Goal: Task Accomplishment & Management: Manage account settings

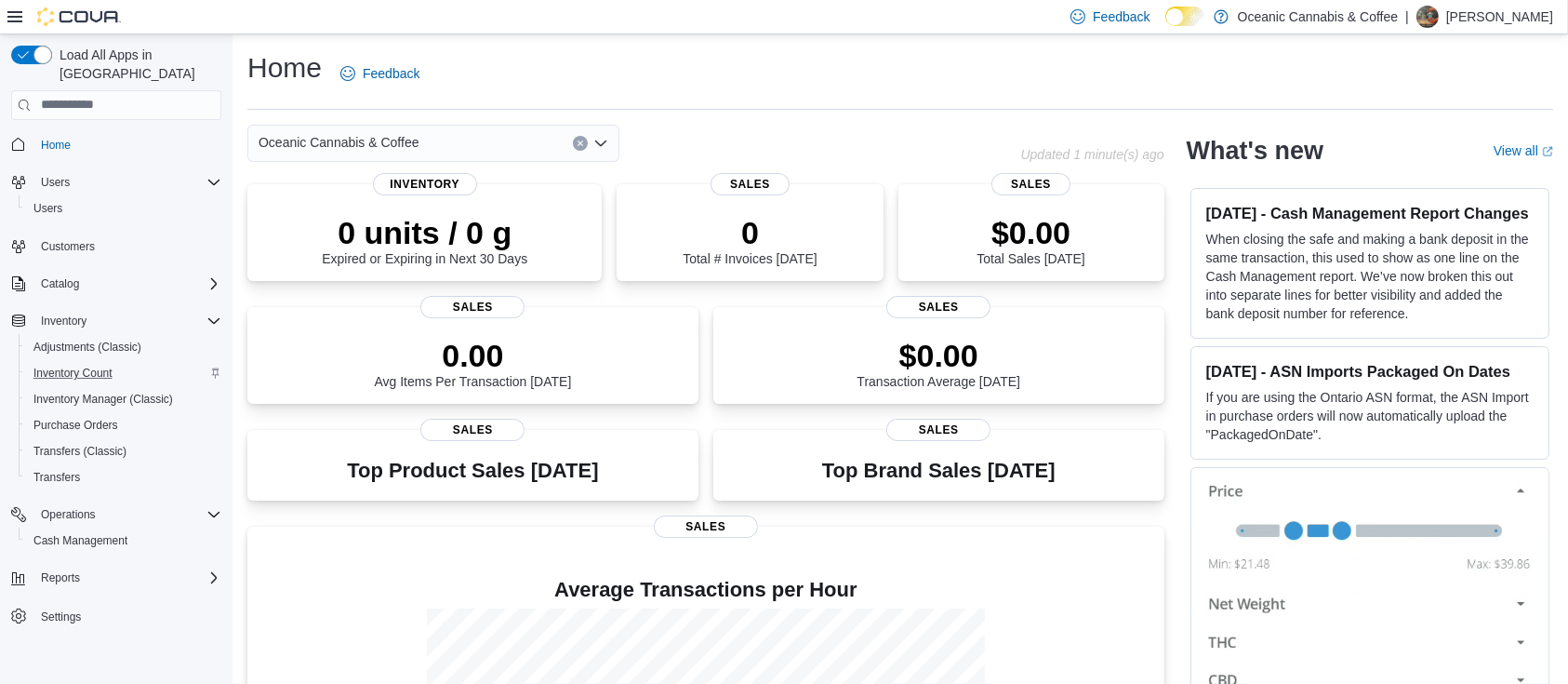
click at [134, 362] on div "Inventory Count" at bounding box center [124, 373] width 196 height 23
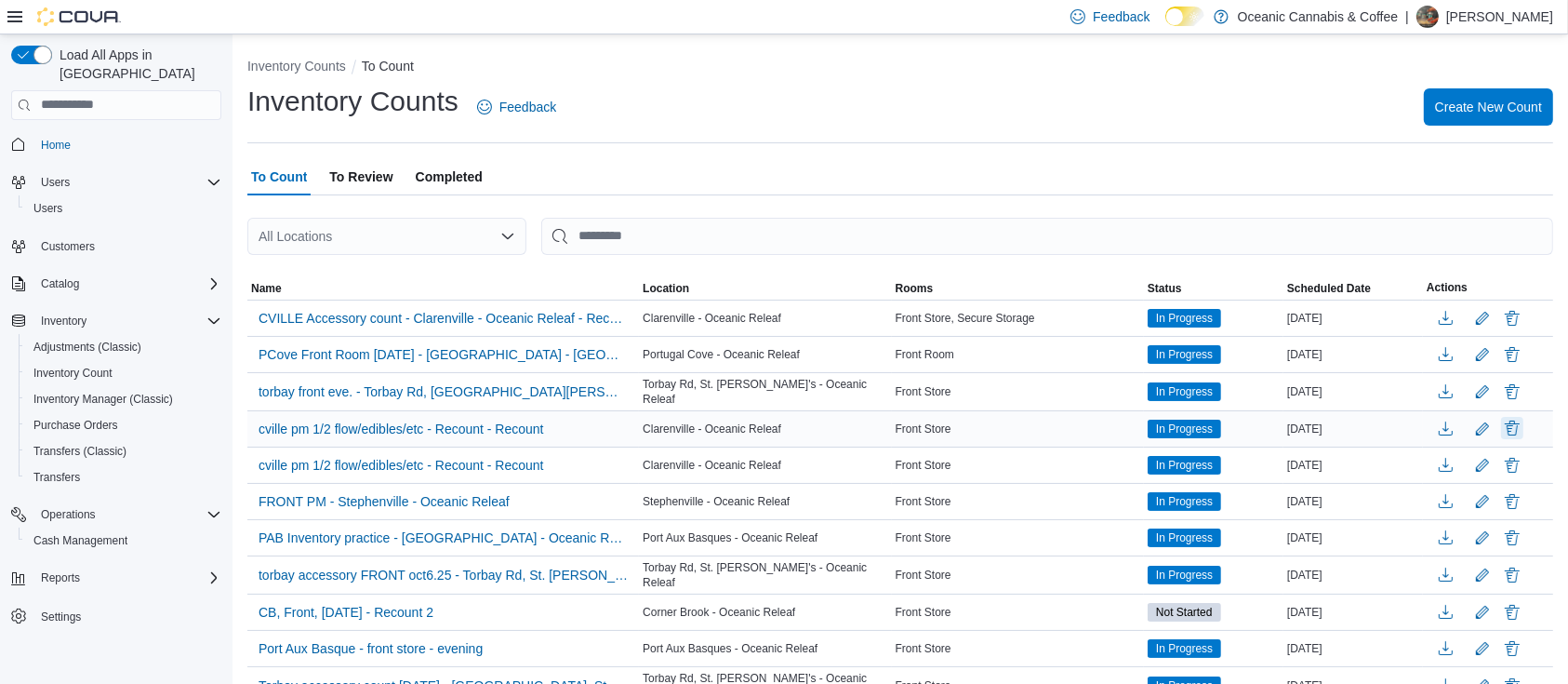
click at [1523, 423] on button "Delete" at bounding box center [1511, 428] width 22 height 23
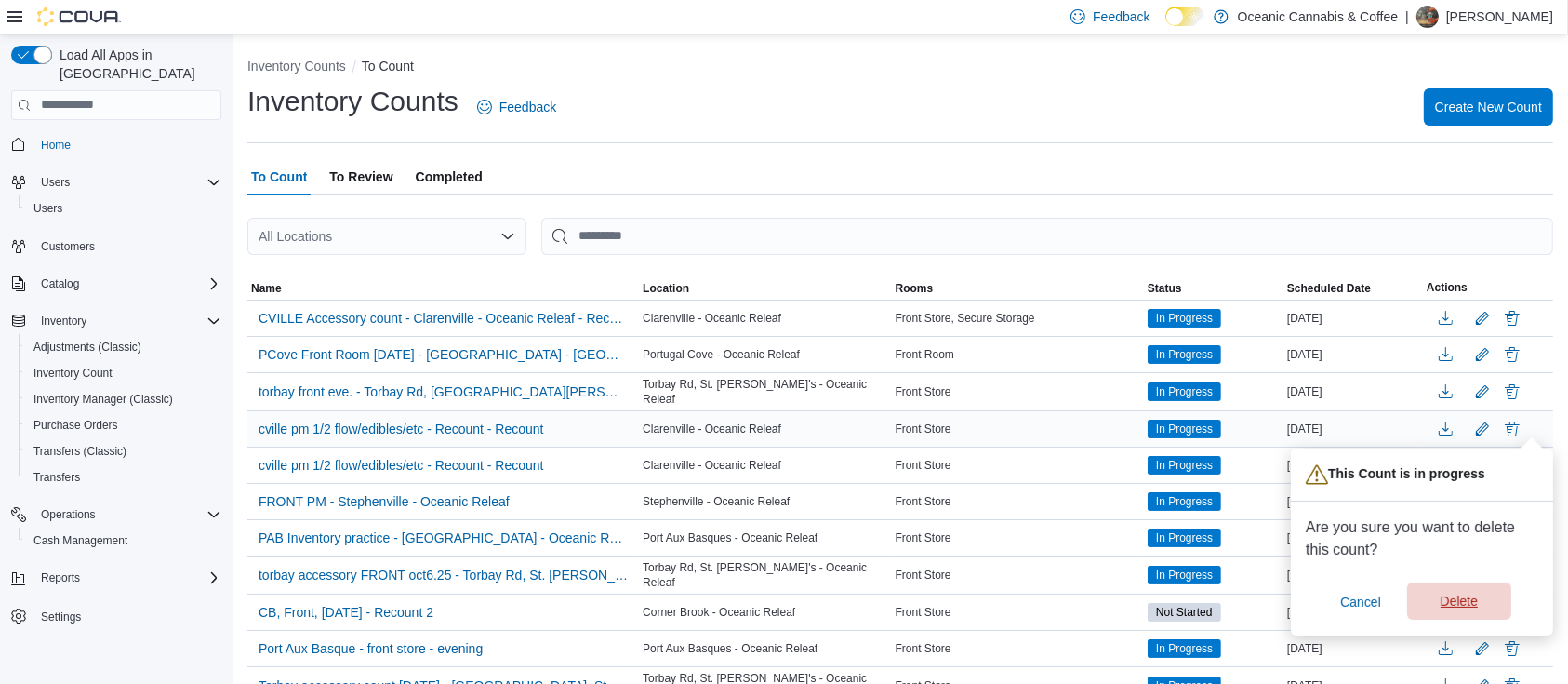
click at [1463, 594] on span "Delete" at bounding box center [1459, 601] width 37 height 19
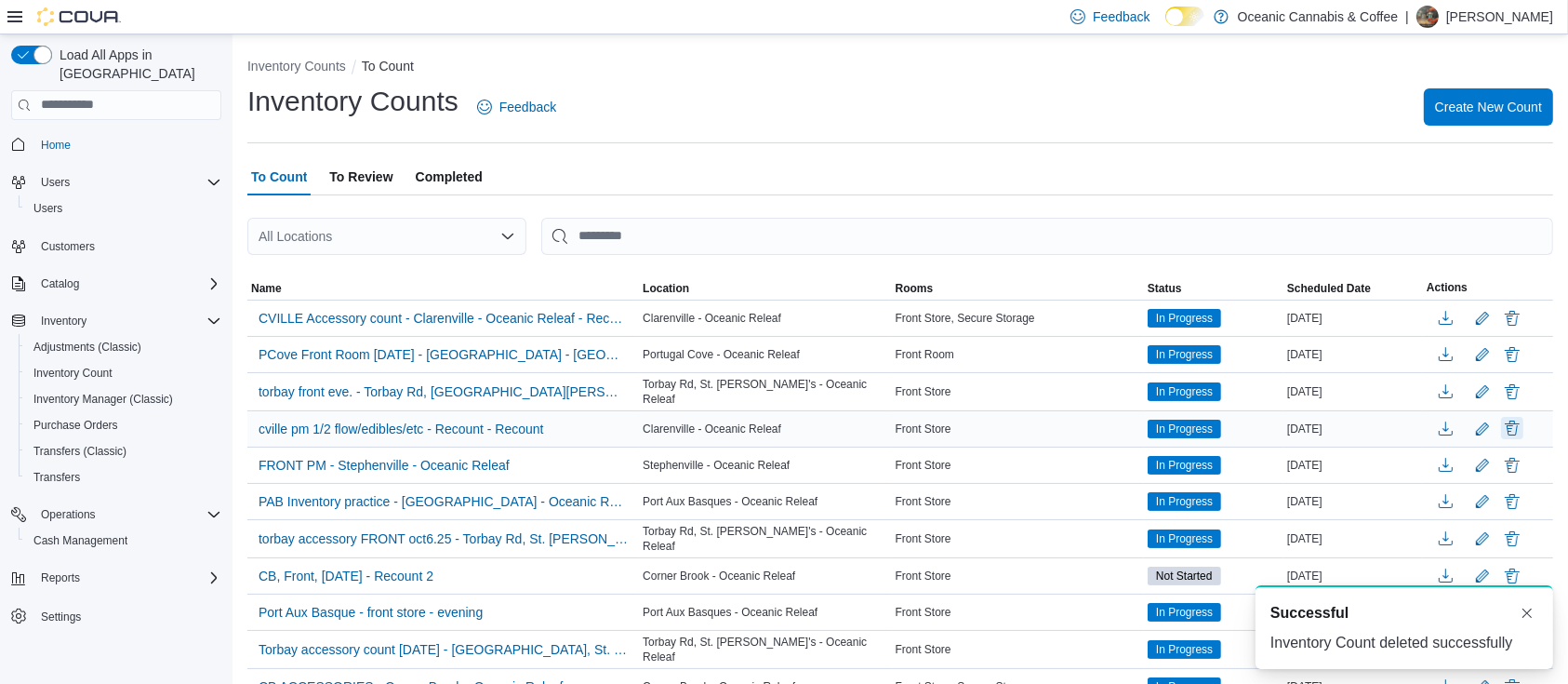
click at [1523, 421] on button "Delete" at bounding box center [1511, 428] width 22 height 23
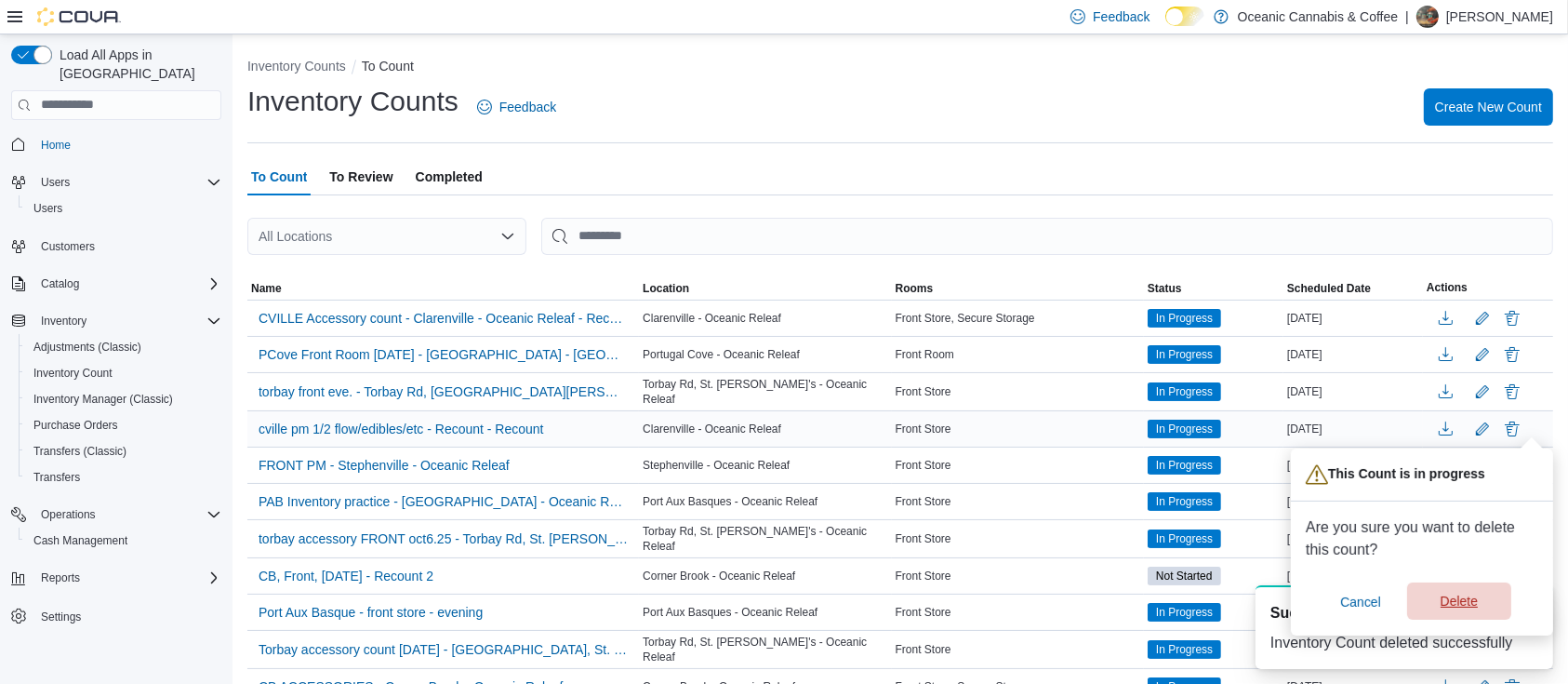
click at [1448, 597] on span "Delete" at bounding box center [1459, 601] width 37 height 19
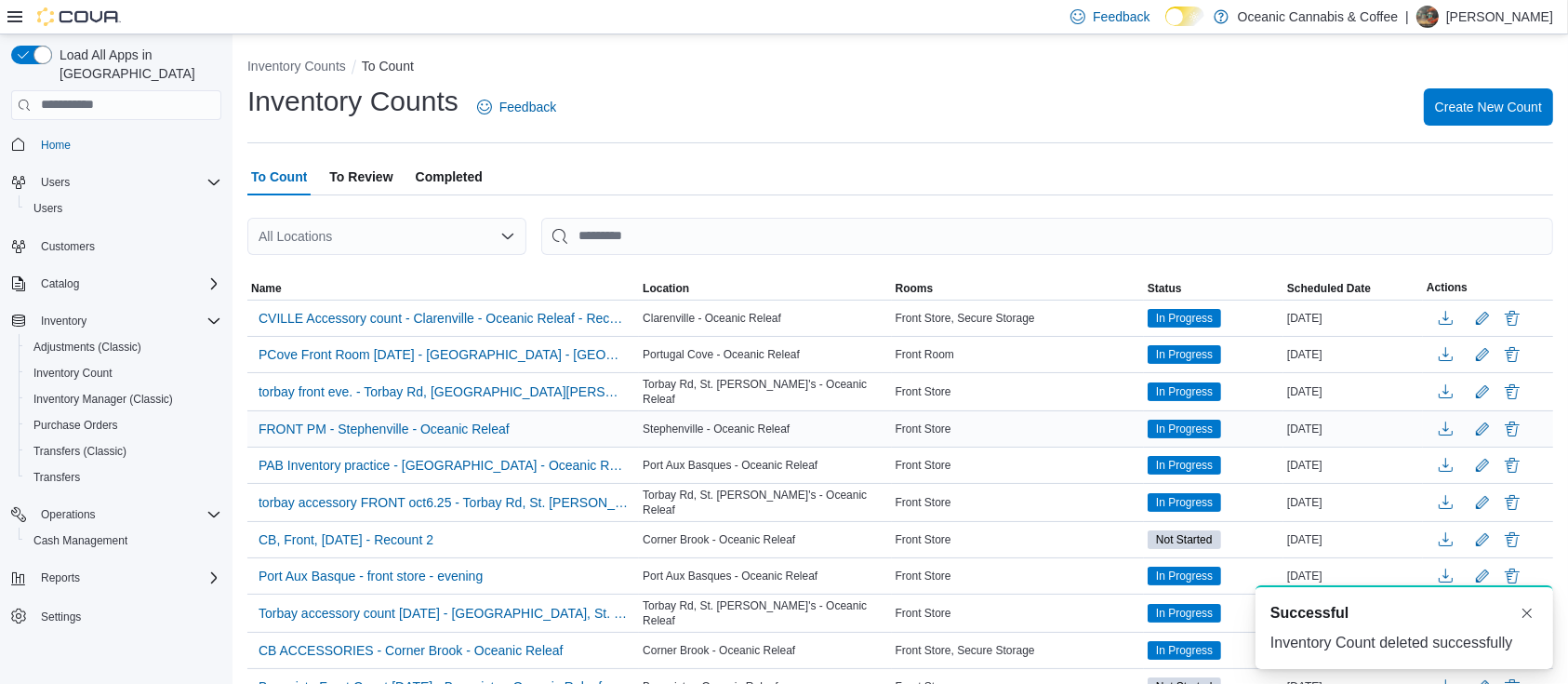
click at [694, 71] on ol "Inventory Counts To Count" at bounding box center [900, 68] width 1306 height 23
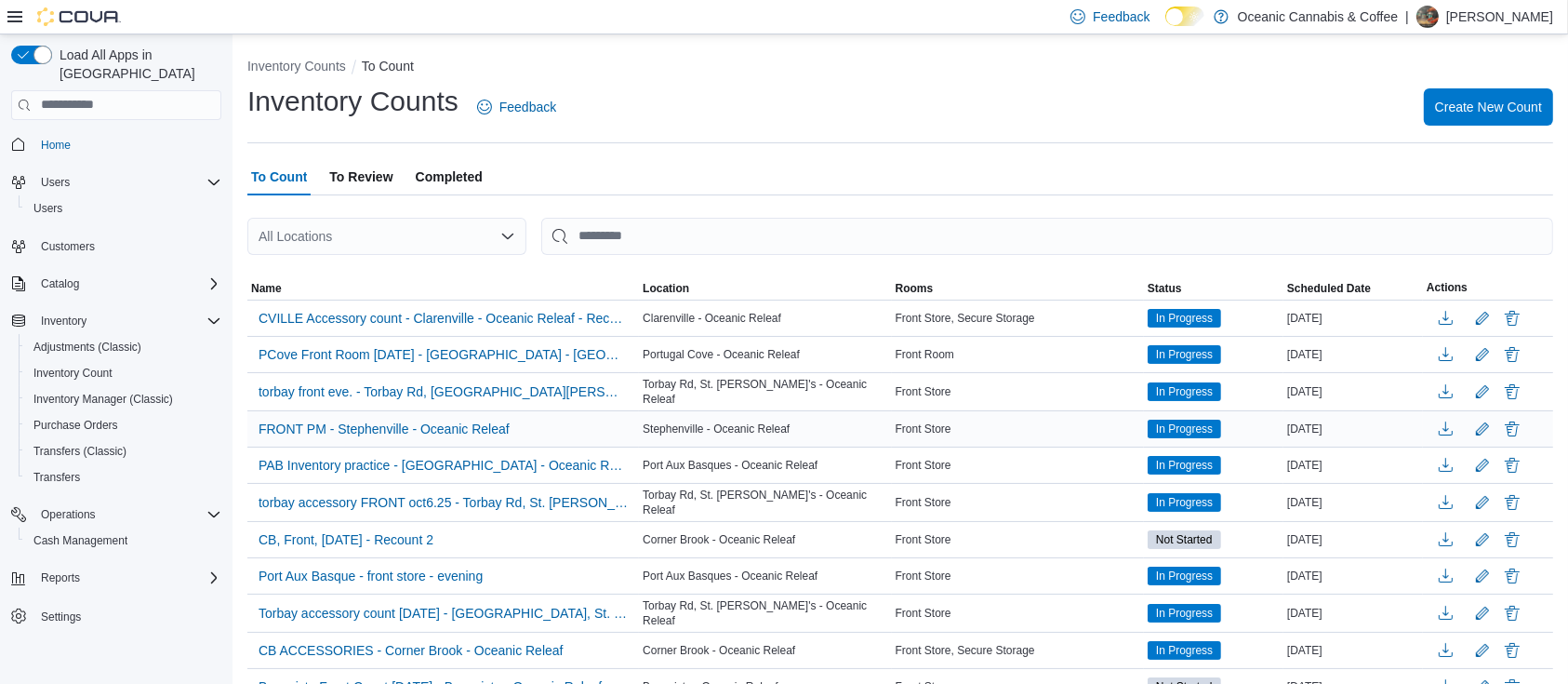
click at [694, 71] on ol "Inventory Counts To Count" at bounding box center [900, 68] width 1306 height 23
click at [1494, 6] on p "Samantha Craig" at bounding box center [1499, 17] width 107 height 23
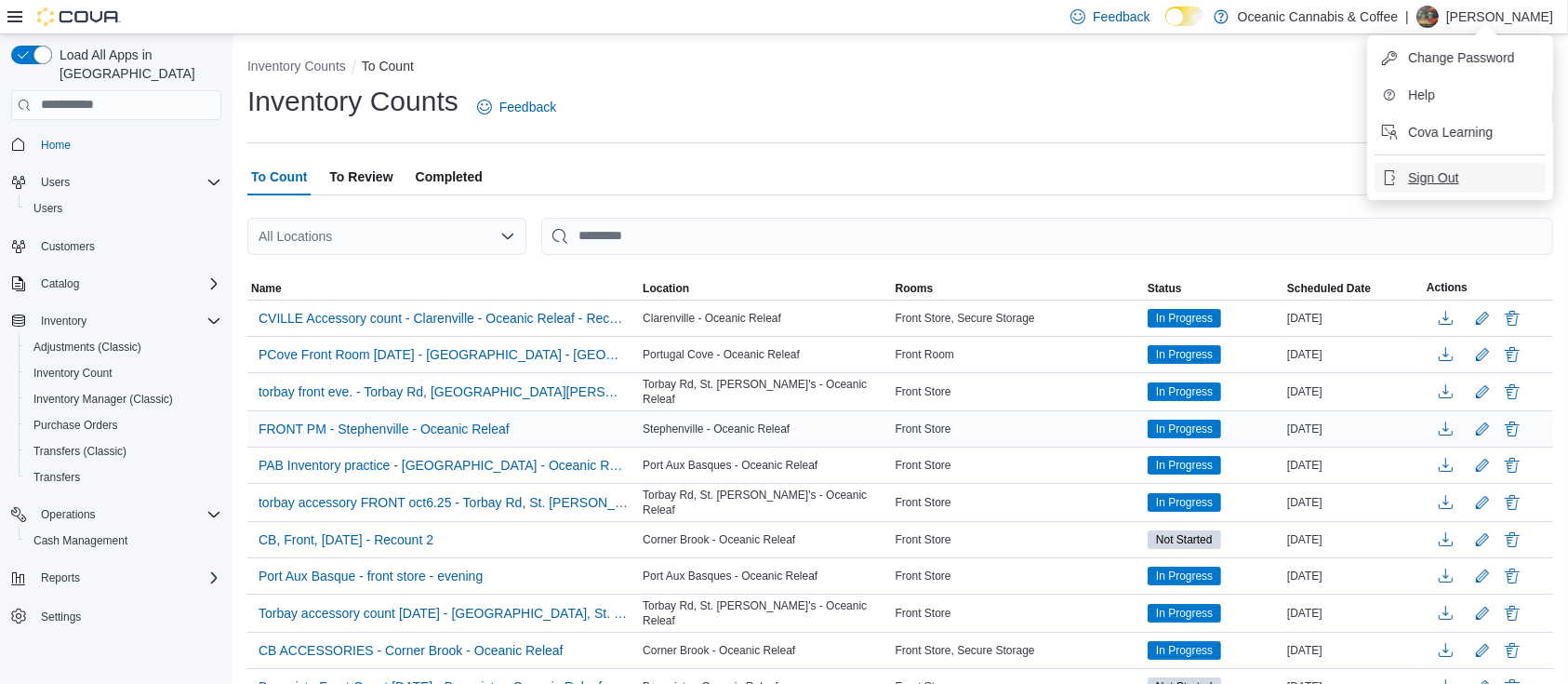
click at [1480, 172] on button "Sign Out" at bounding box center [1459, 177] width 171 height 29
